Goal: Information Seeking & Learning: Learn about a topic

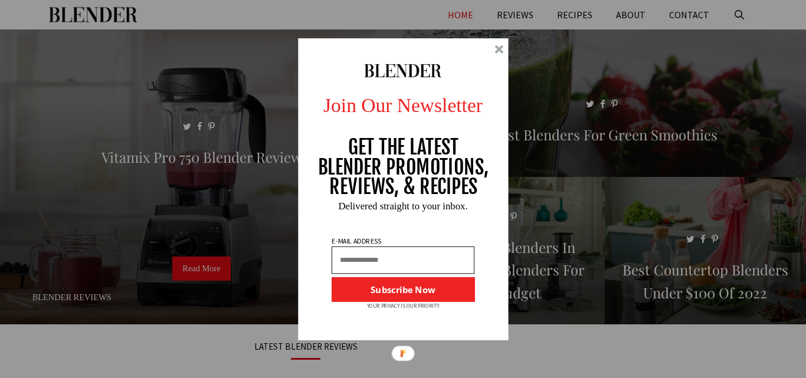
click at [500, 50] on div at bounding box center [498, 49] width 9 height 9
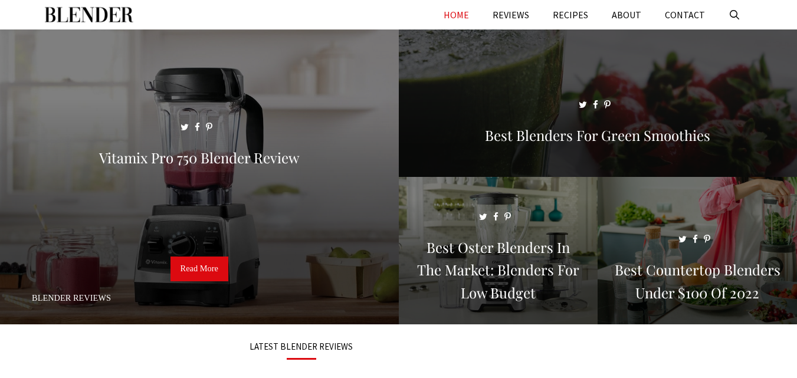
click at [417, 117] on span at bounding box center [598, 108] width 399 height 158
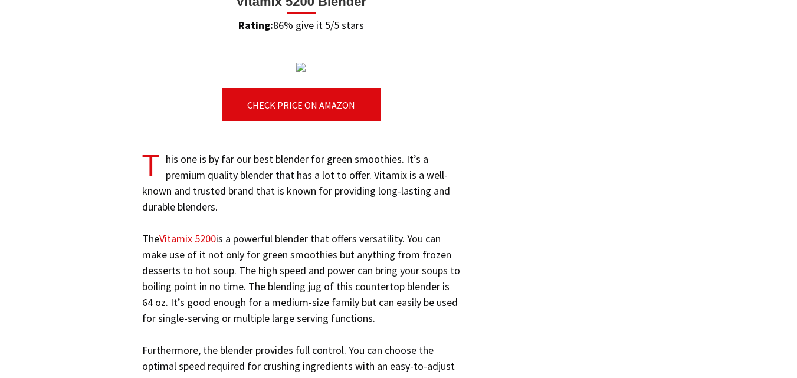
scroll to position [4202, 0]
